Goal: Check status

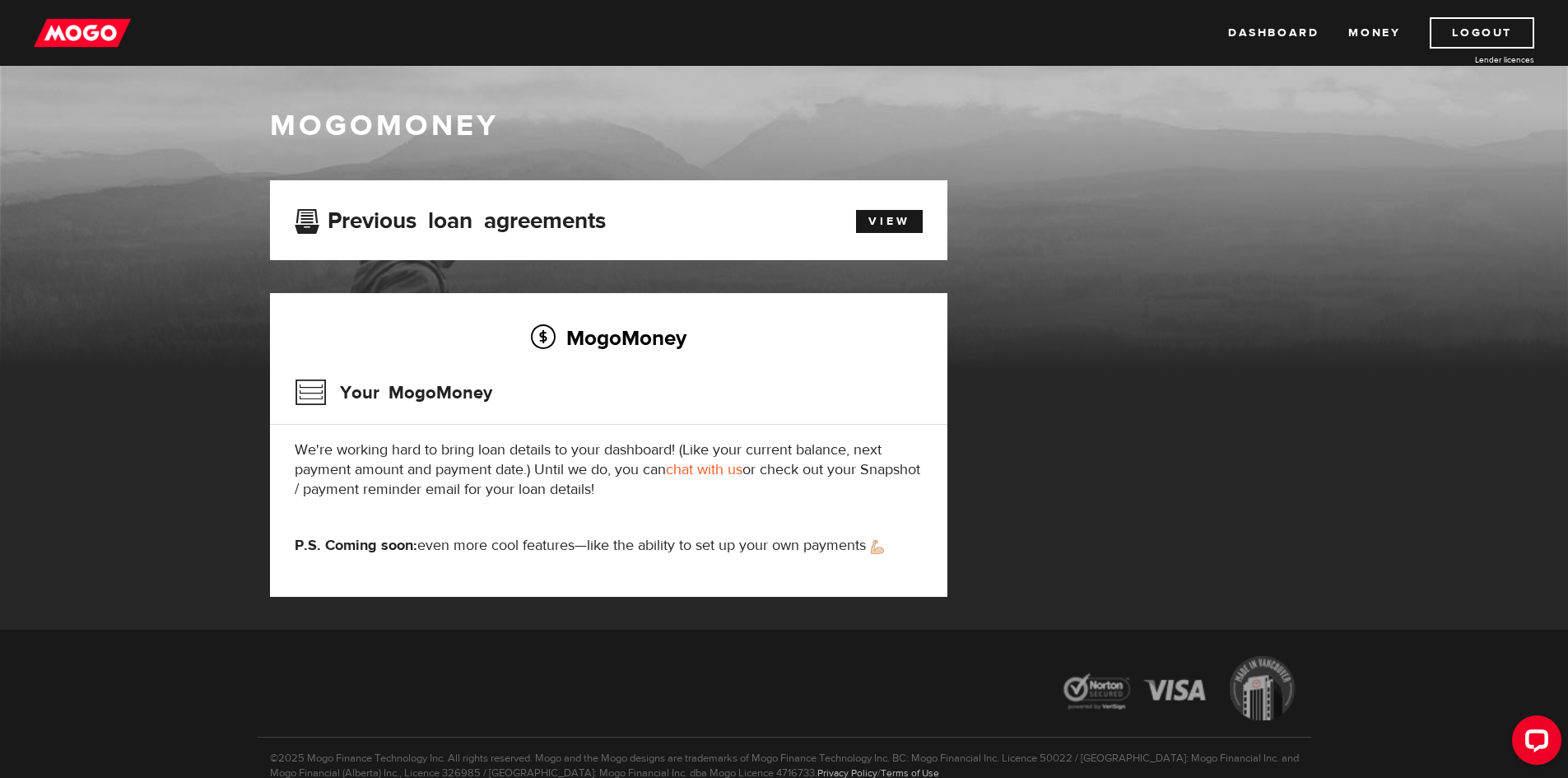
click at [104, 38] on img at bounding box center [82, 32] width 97 height 32
click at [883, 218] on link "View" at bounding box center [890, 221] width 67 height 23
